Goal: Information Seeking & Learning: Find specific fact

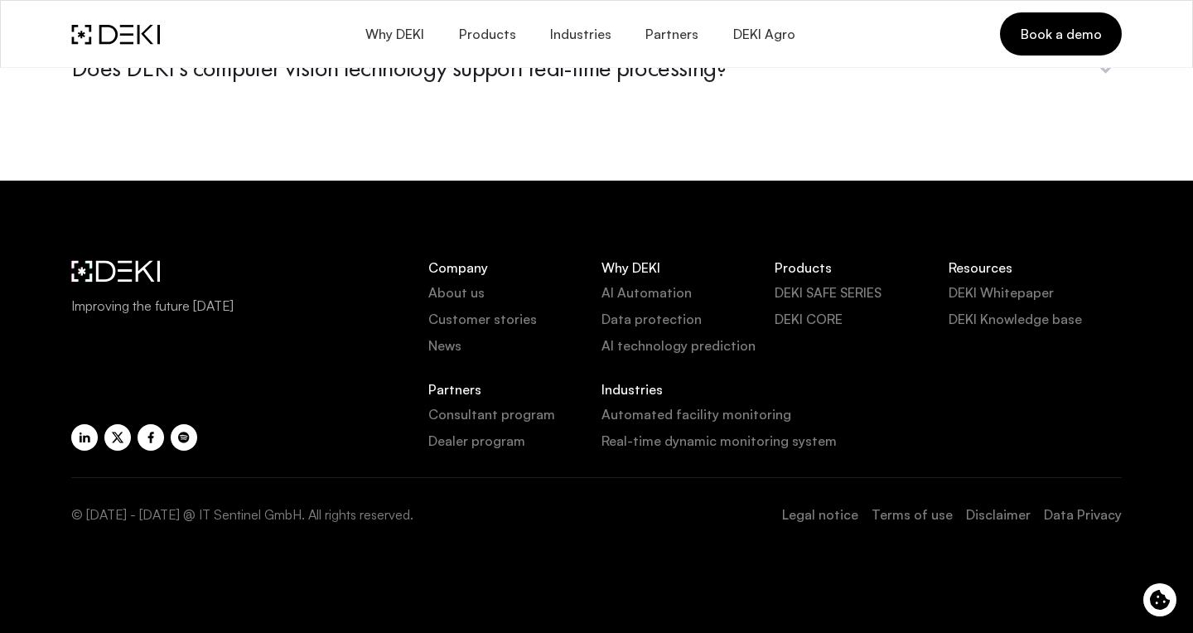
scroll to position [6790, 0]
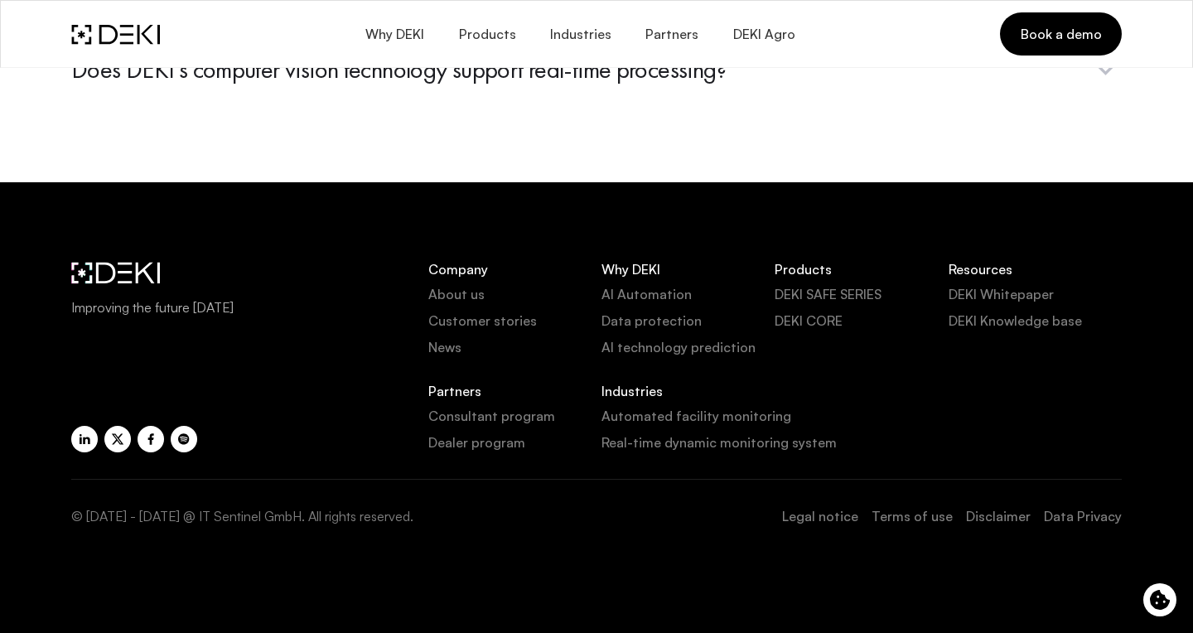
click at [825, 513] on link "Legal notice" at bounding box center [820, 516] width 76 height 20
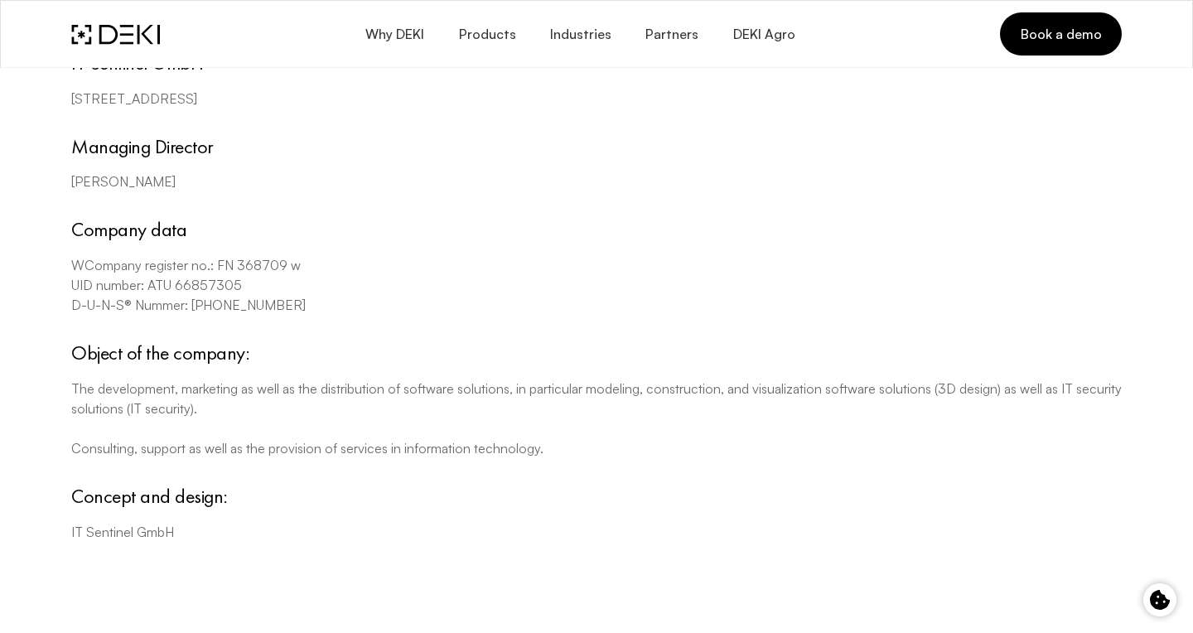
scroll to position [210, 0]
drag, startPoint x: 74, startPoint y: 350, endPoint x: 286, endPoint y: 355, distance: 212.2
click at [286, 355] on h4 "Object of the company:" at bounding box center [596, 353] width 1050 height 24
copy h4 "Object of the company:"
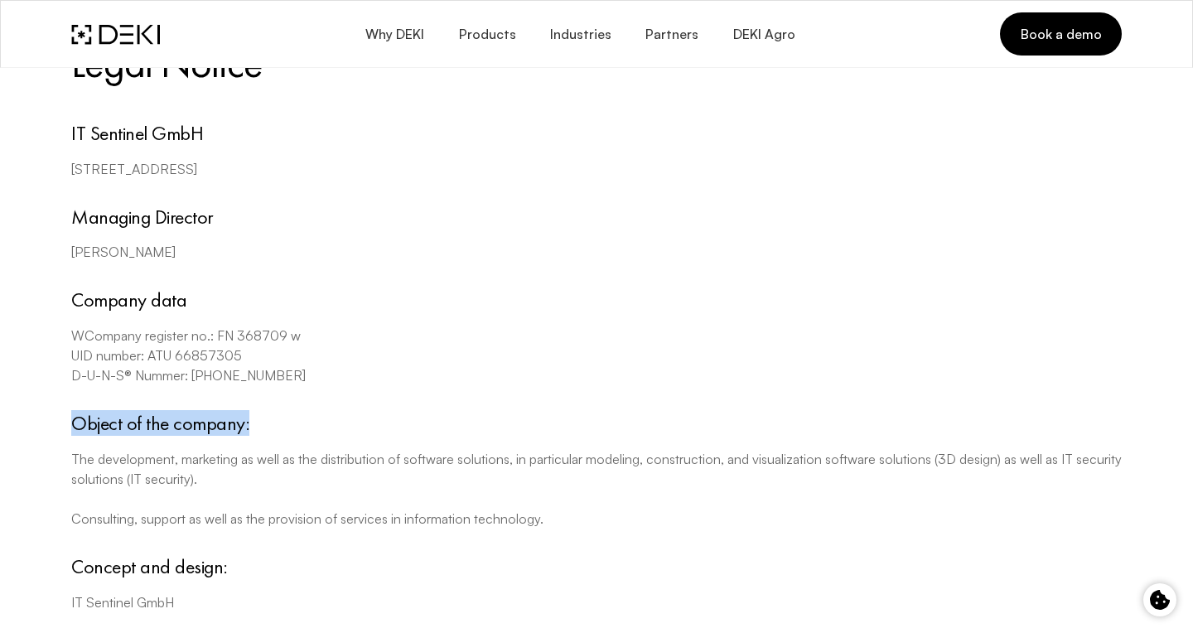
scroll to position [139, 0]
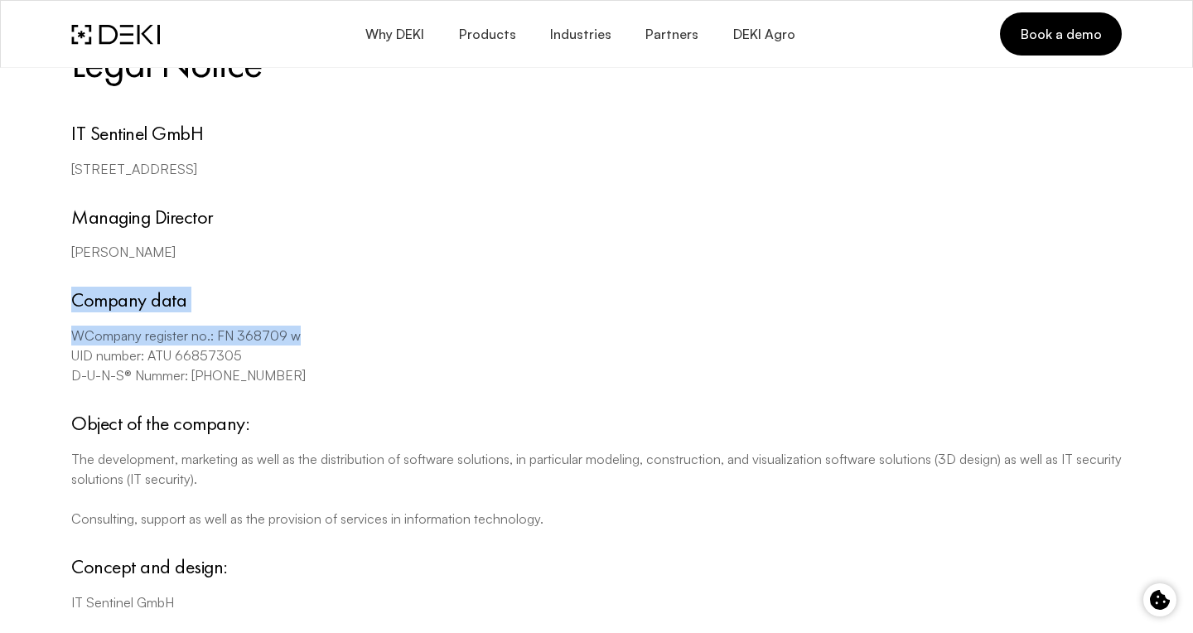
drag, startPoint x: 72, startPoint y: 300, endPoint x: 309, endPoint y: 337, distance: 239.8
click at [309, 337] on div "Company data WCompany register no.: FN 368709 w UID number: ATU [PHONE_NUMBER] …" at bounding box center [596, 336] width 1050 height 97
copy div "Company data WCompany register no.: FN 368709 w"
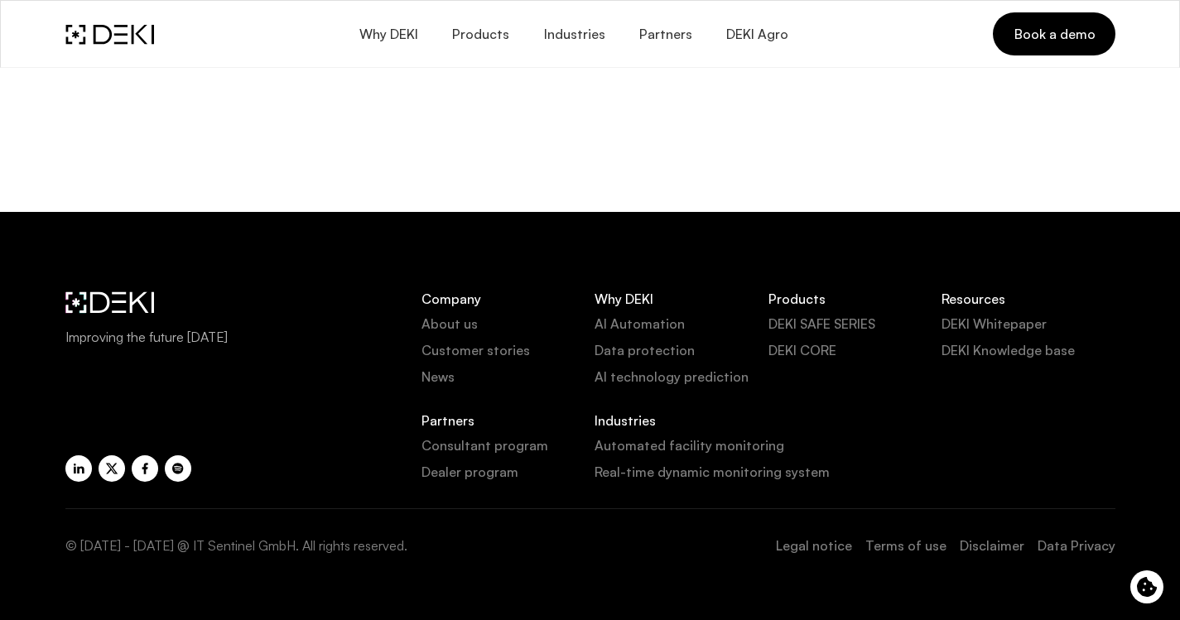
scroll to position [680, 0]
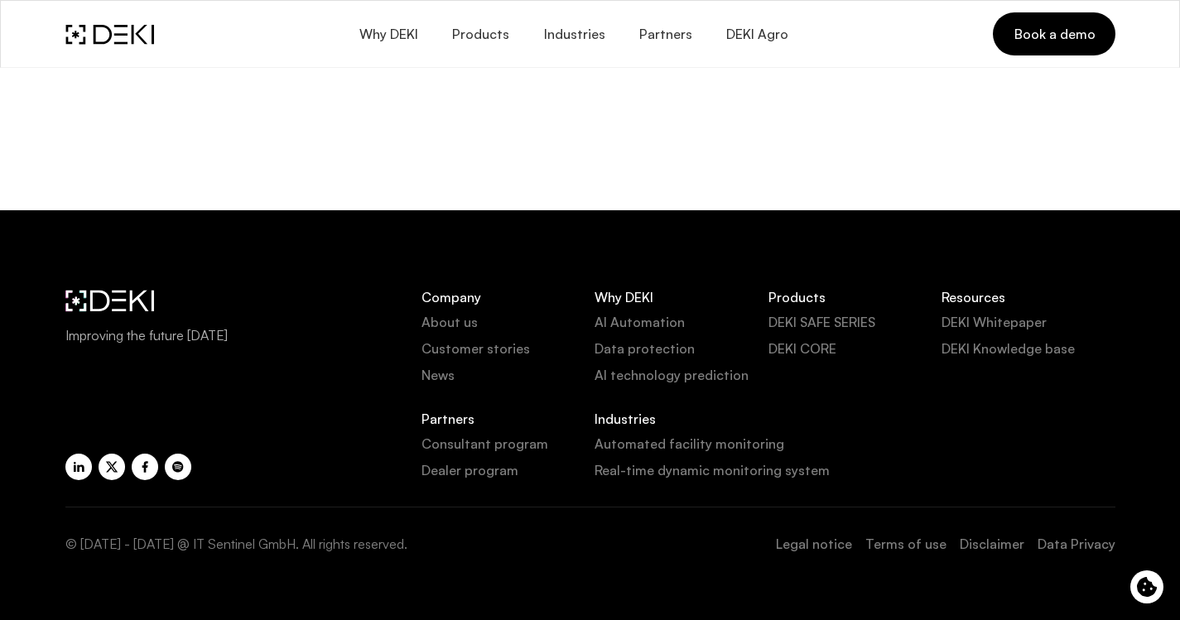
click at [905, 546] on link "Terms of use" at bounding box center [906, 544] width 81 height 20
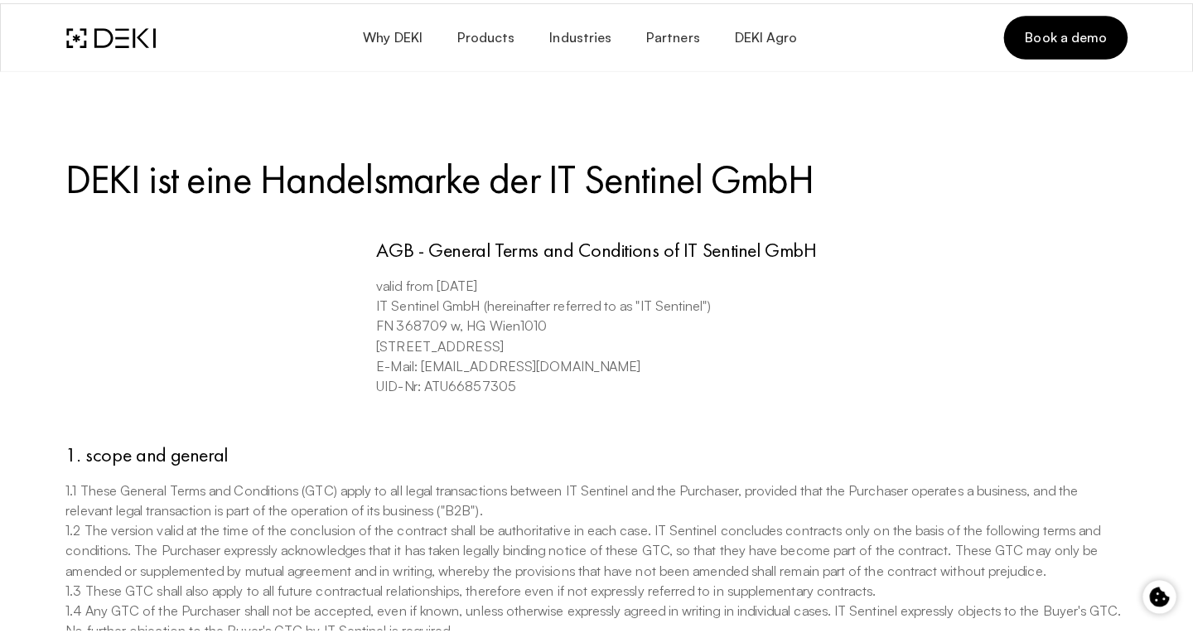
scroll to position [31, 0]
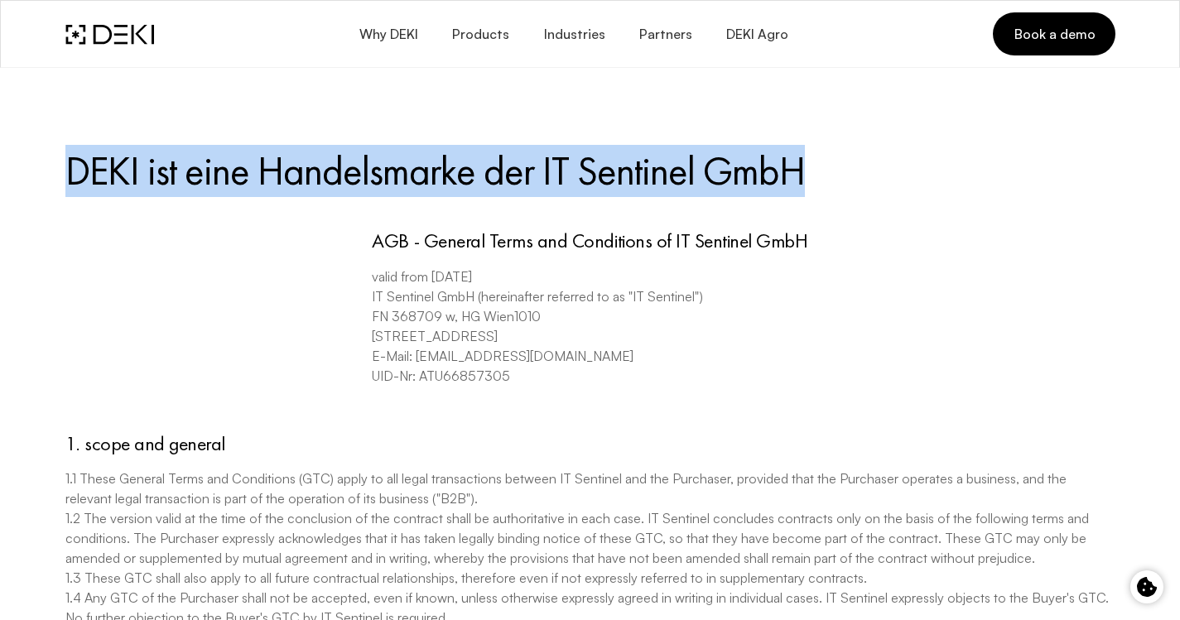
drag, startPoint x: 67, startPoint y: 172, endPoint x: 828, endPoint y: 186, distance: 761.4
click at [828, 186] on h3 "DEKI ist eine Handelsmarke der IT Sentinel GmbH" at bounding box center [590, 171] width 1050 height 49
copy h3 "DEKI ist eine Handelsmarke der IT Sentinel GmbH"
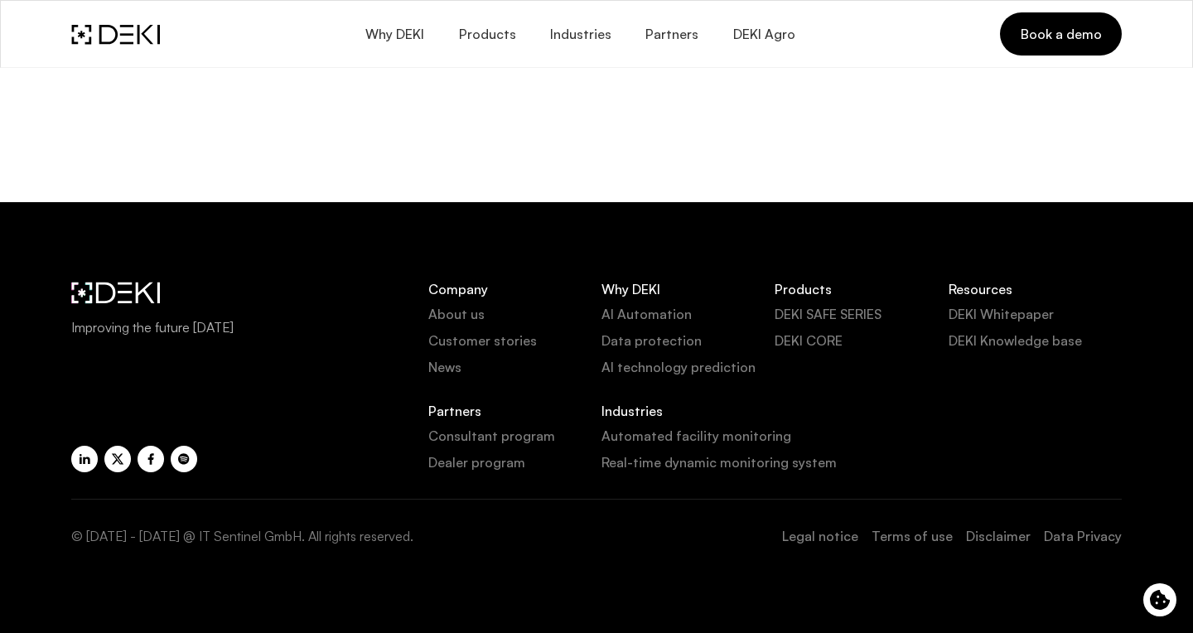
scroll to position [3745, 0]
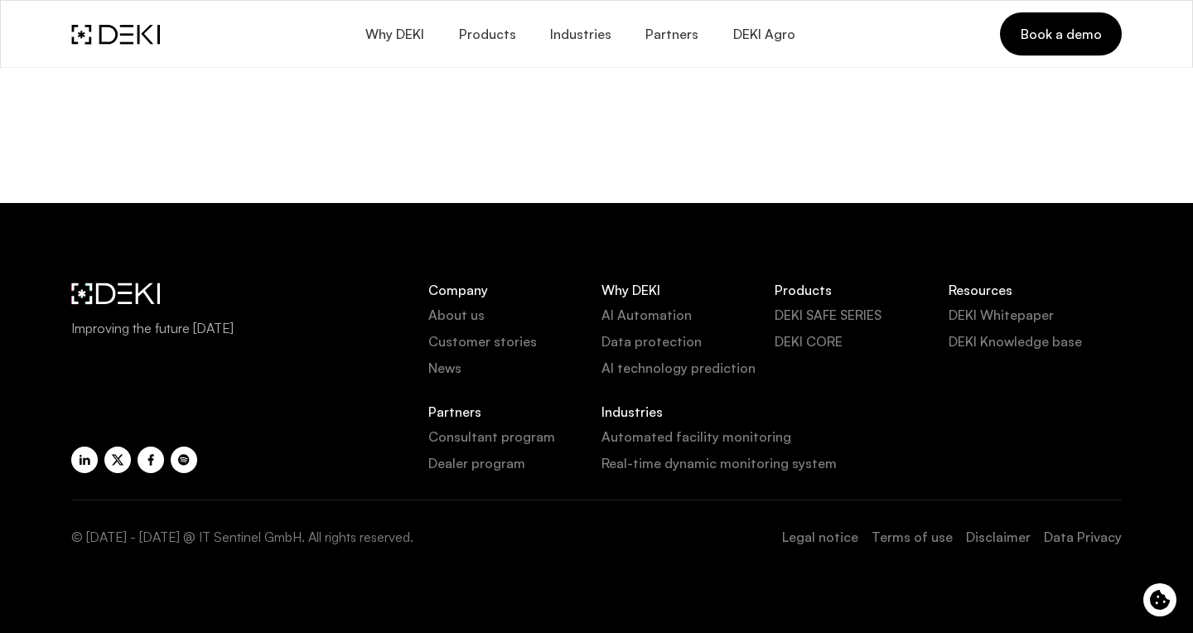
click at [987, 527] on link "Disclaimer" at bounding box center [998, 537] width 65 height 20
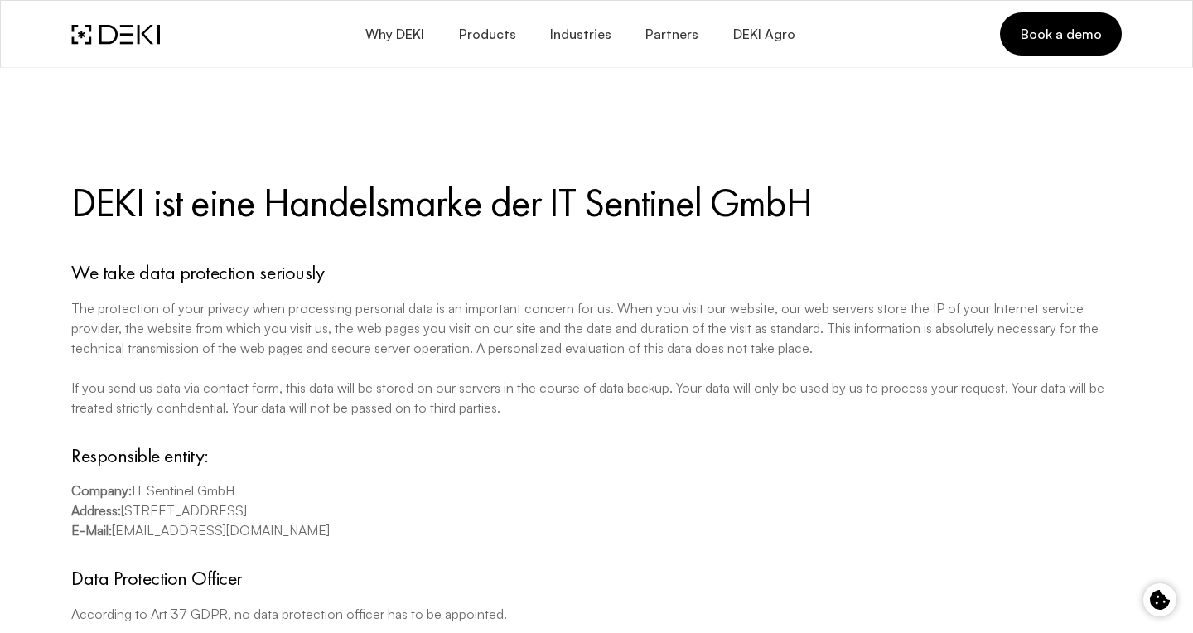
click at [127, 32] on img at bounding box center [115, 34] width 89 height 21
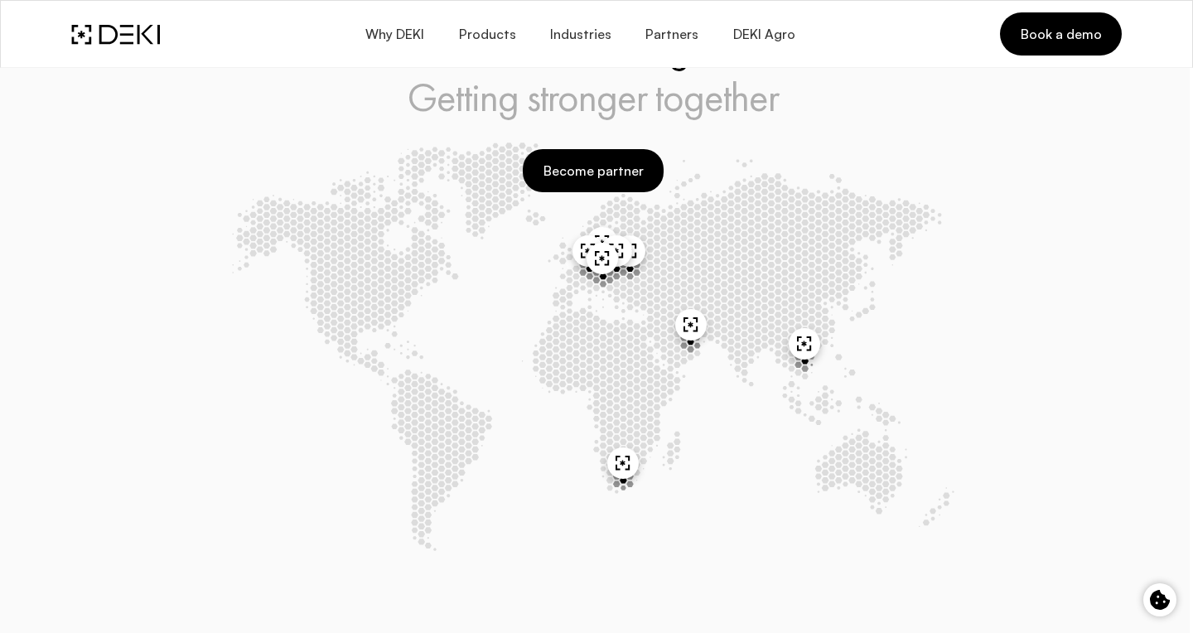
scroll to position [5130, 3]
